Goal: Information Seeking & Learning: Learn about a topic

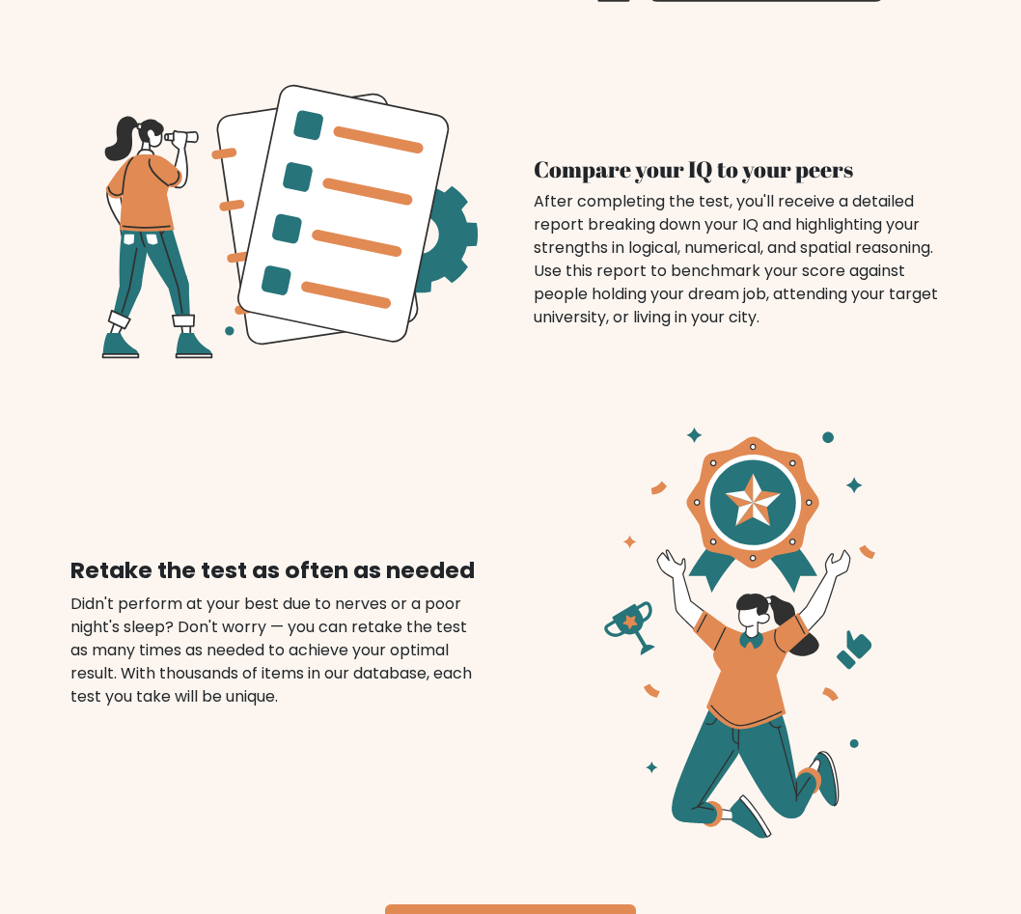
scroll to position [2124, 0]
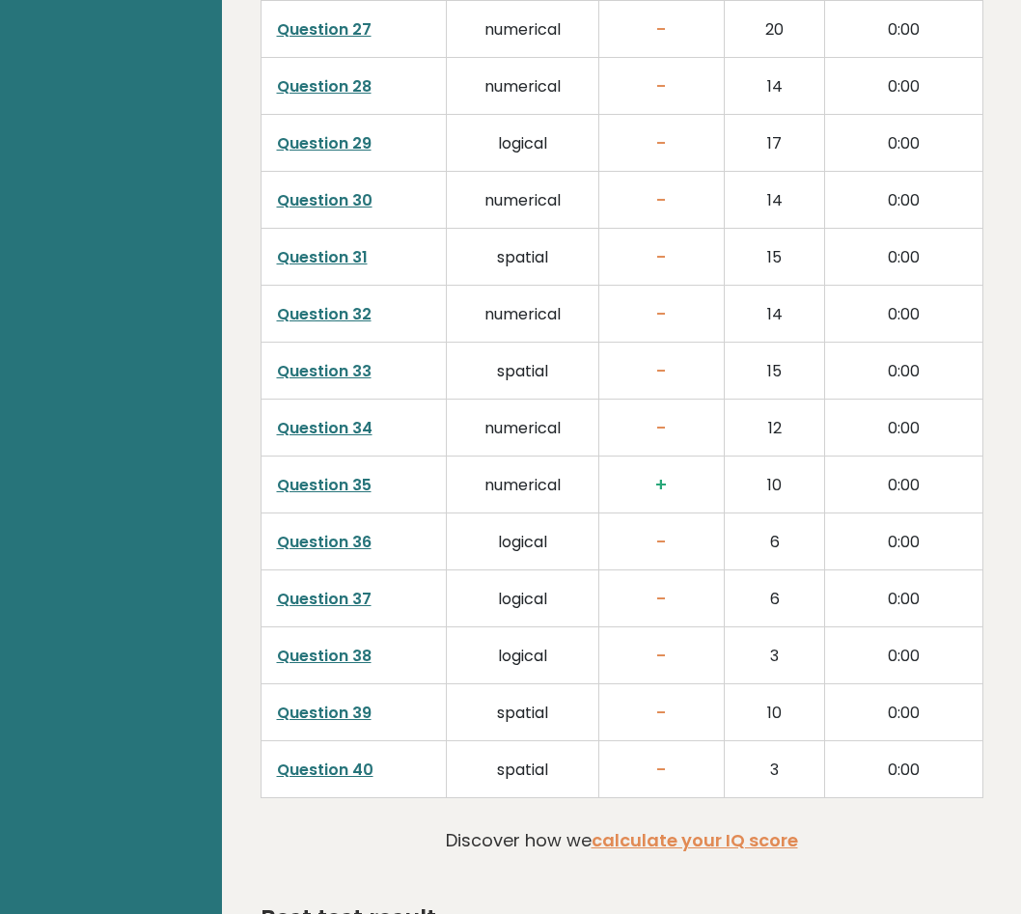
scroll to position [4557, 0]
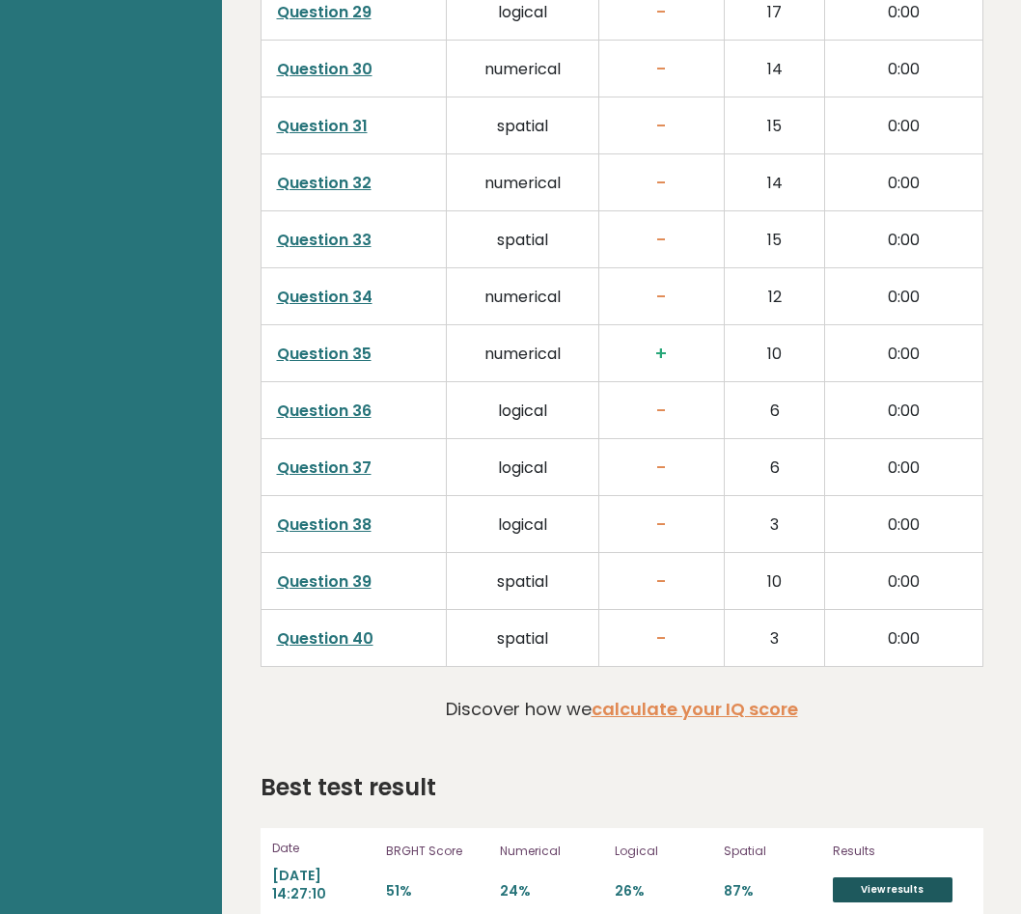
click at [879, 877] on link "View results" at bounding box center [893, 889] width 120 height 25
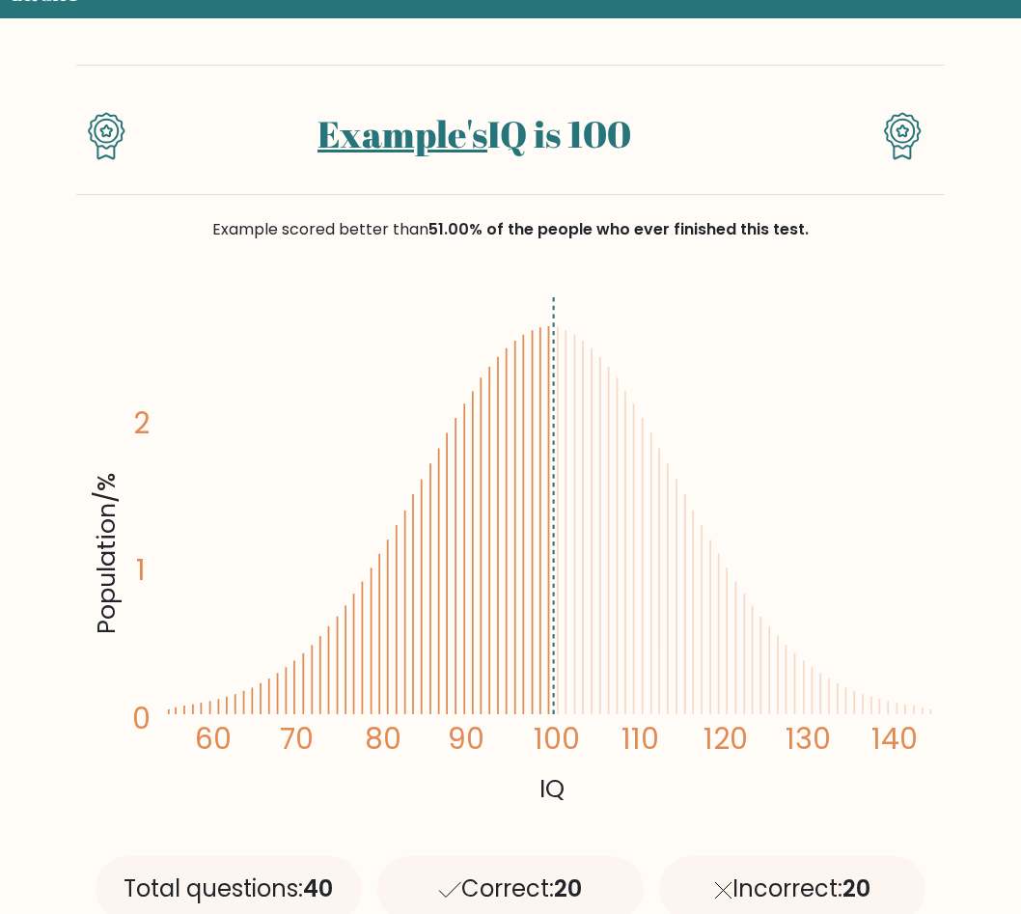
scroll to position [193, 0]
